Goal: Task Accomplishment & Management: Manage account settings

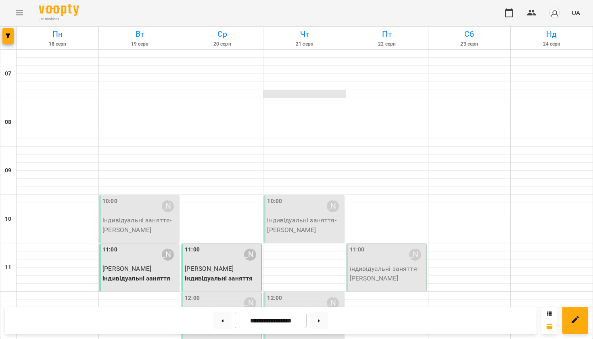
scroll to position [56, 0]
click at [304, 294] on div "12:00 [PERSON_NAME]" at bounding box center [304, 303] width 75 height 19
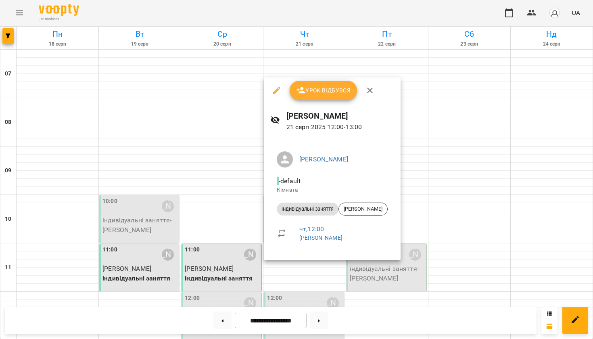
click at [314, 98] on button "Урок відбувся" at bounding box center [324, 90] width 68 height 19
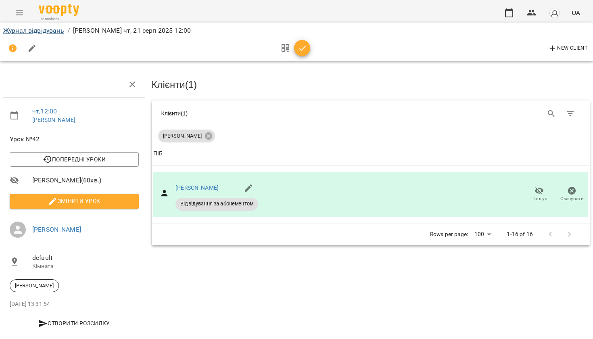
click at [27, 31] on link "Журнал відвідувань" at bounding box center [33, 31] width 61 height 8
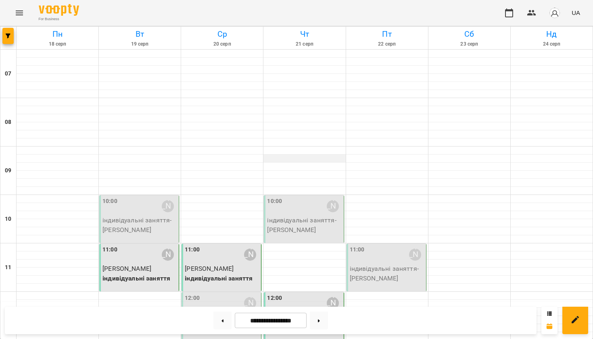
scroll to position [66, 0]
click at [277, 243] on div at bounding box center [305, 247] width 82 height 8
select select "**********"
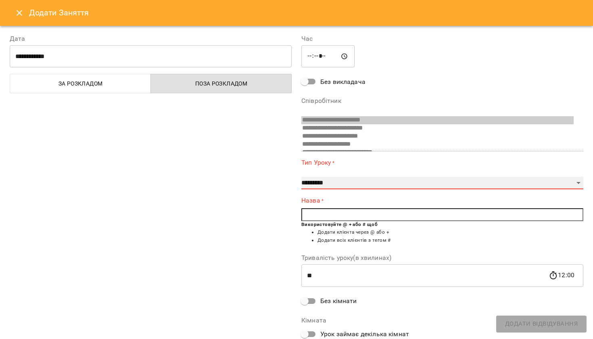
select select "**********"
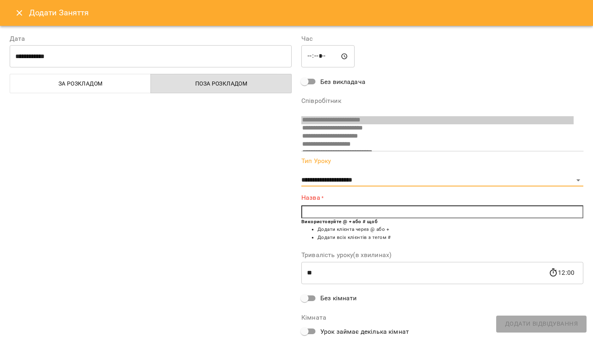
click at [303, 212] on input "text" at bounding box center [442, 211] width 282 height 13
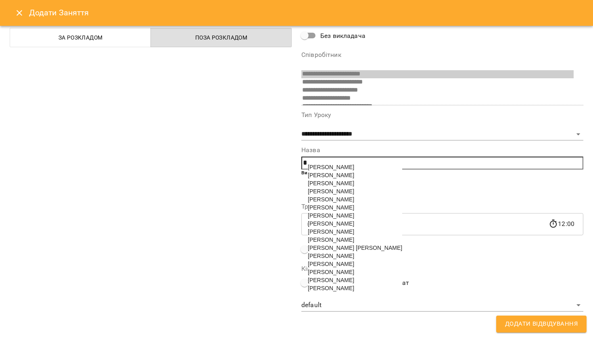
scroll to position [46, 0]
click at [325, 251] on span "[PERSON_NAME] [PERSON_NAME]" at bounding box center [355, 248] width 94 height 6
type input "**********"
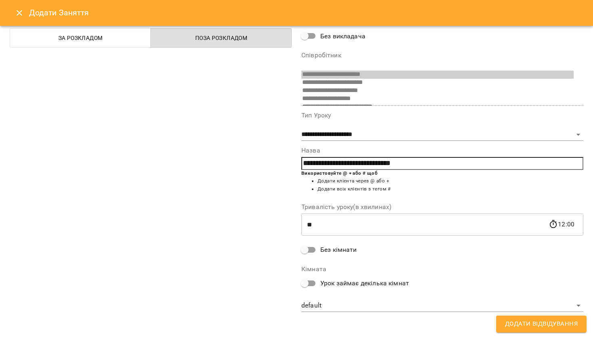
click at [513, 330] on button "Додати Відвідування" at bounding box center [541, 324] width 90 height 17
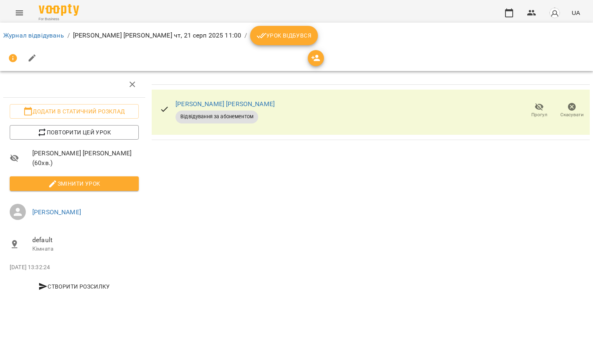
click at [309, 35] on span "Урок відбувся" at bounding box center [284, 36] width 55 height 10
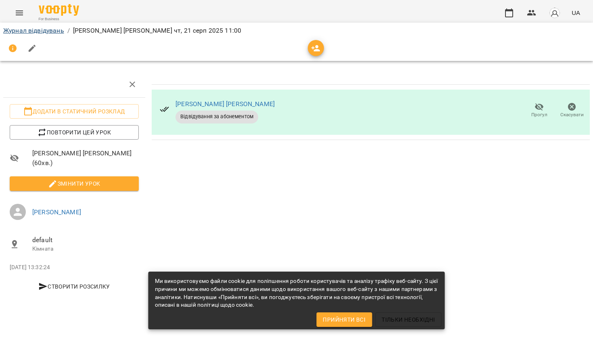
click at [52, 30] on link "Журнал відвідувань" at bounding box center [33, 31] width 61 height 8
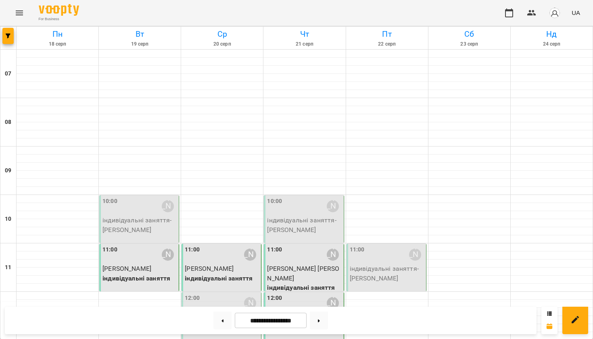
scroll to position [174, 0]
click at [317, 294] on div "12:00 [PERSON_NAME]" at bounding box center [304, 303] width 75 height 19
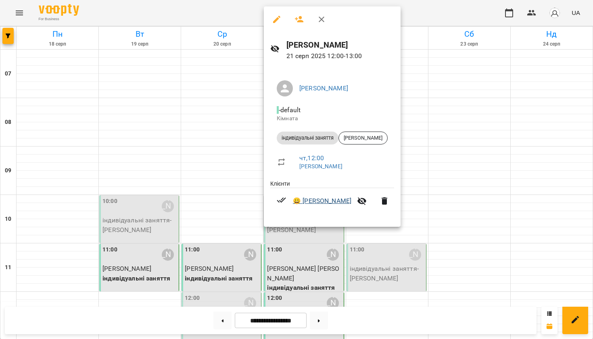
click at [318, 203] on link "😀 [PERSON_NAME]" at bounding box center [322, 201] width 59 height 10
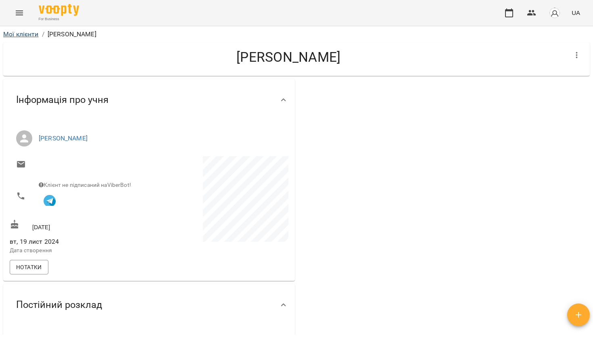
click at [18, 36] on link "Мої клієнти" at bounding box center [21, 34] width 36 height 8
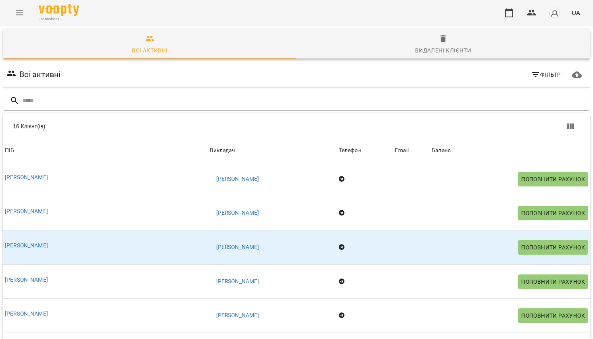
click at [18, 12] on icon "Menu" at bounding box center [20, 13] width 10 height 10
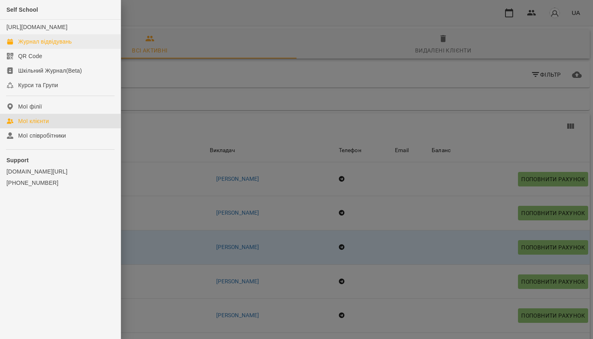
click at [32, 46] on div "Журнал відвідувань" at bounding box center [45, 42] width 54 height 8
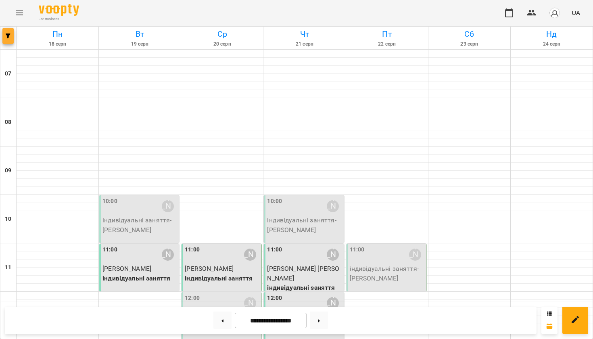
click at [6, 38] on button "button" at bounding box center [7, 36] width 11 height 16
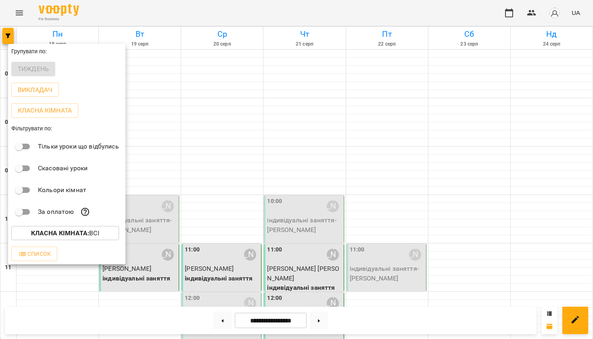
click at [73, 151] on p "Тільки уроки що відбулись" at bounding box center [78, 147] width 81 height 10
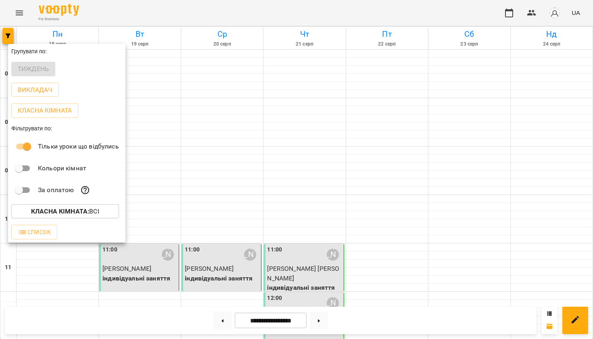
click at [337, 148] on div at bounding box center [296, 169] width 593 height 339
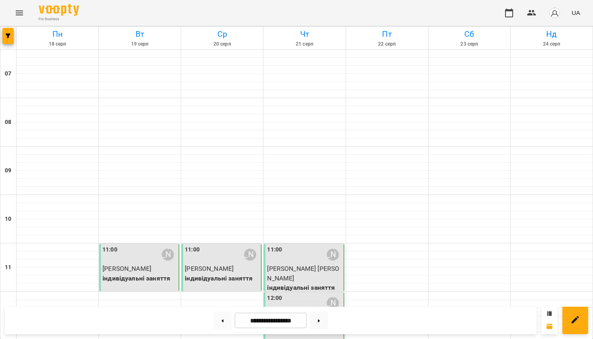
scroll to position [149, 0]
click at [5, 41] on button "button" at bounding box center [7, 36] width 11 height 16
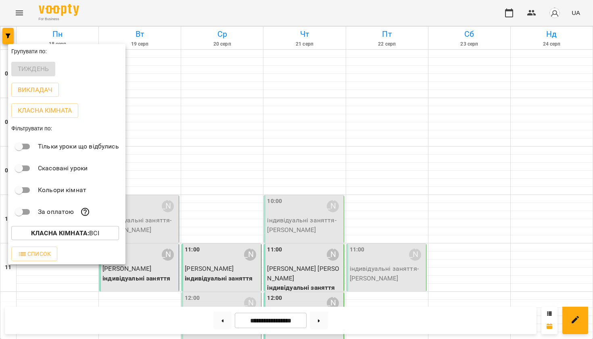
click at [272, 234] on div at bounding box center [296, 169] width 593 height 339
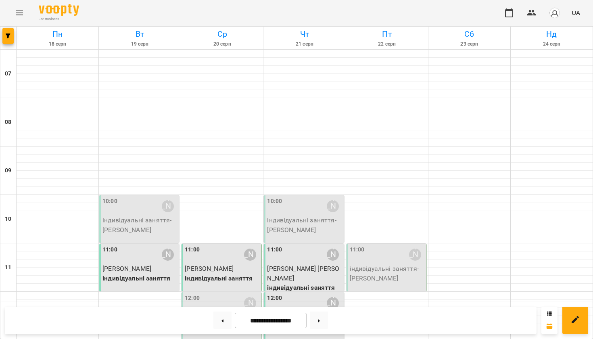
scroll to position [216, 0]
click at [233, 312] on p "індивідуальні заняття - [PERSON_NAME]" at bounding box center [222, 321] width 75 height 19
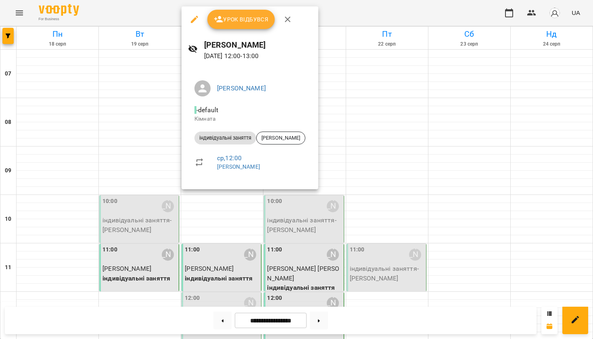
click at [255, 16] on span "Урок відбувся" at bounding box center [241, 20] width 55 height 10
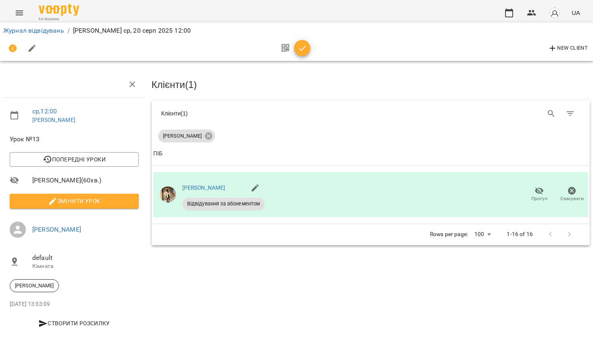
click at [304, 50] on icon "button" at bounding box center [303, 49] width 10 height 10
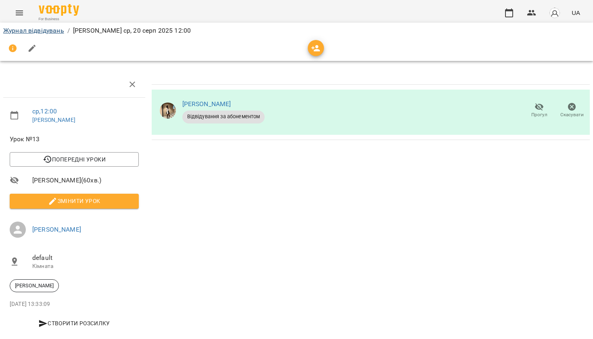
click at [55, 32] on link "Журнал відвідувань" at bounding box center [33, 31] width 61 height 8
